Goal: Find specific page/section

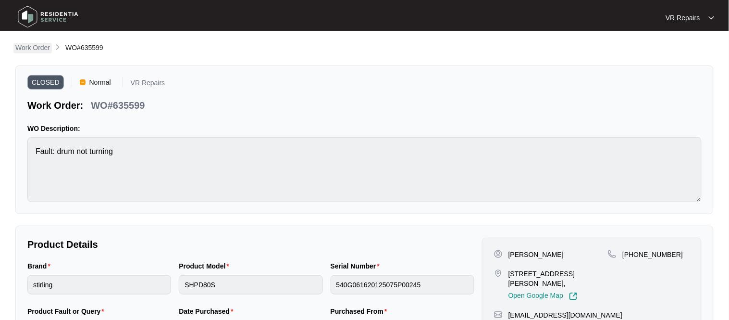
click at [35, 50] on p "Work Order" at bounding box center [32, 48] width 35 height 10
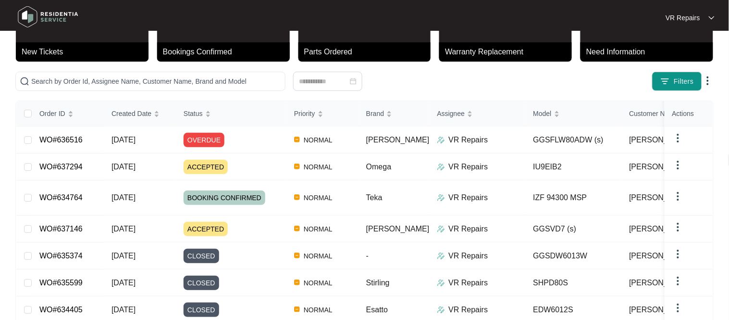
scroll to position [54, 0]
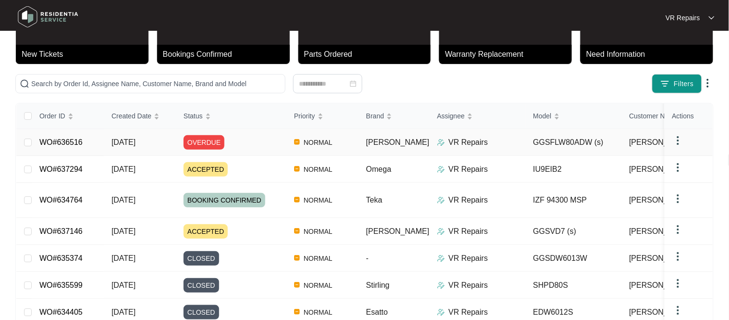
click at [70, 146] on link "WO#636516" at bounding box center [60, 142] width 43 height 8
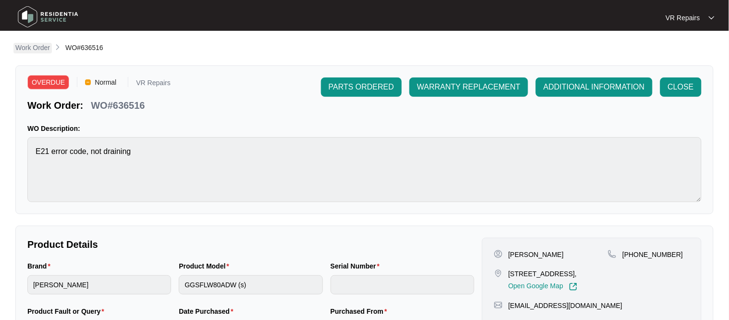
click at [38, 50] on p "Work Order" at bounding box center [32, 48] width 35 height 10
